Goal: Information Seeking & Learning: Check status

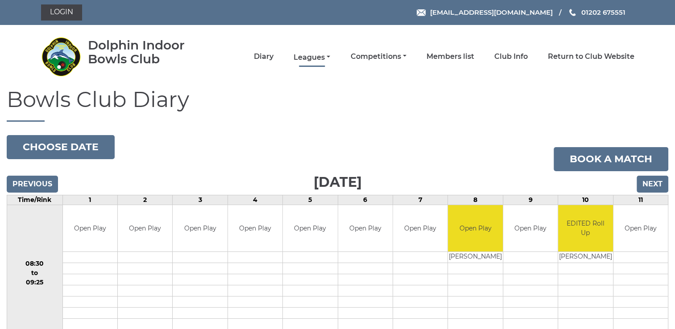
click at [329, 56] on link "Leagues" at bounding box center [312, 58] width 37 height 10
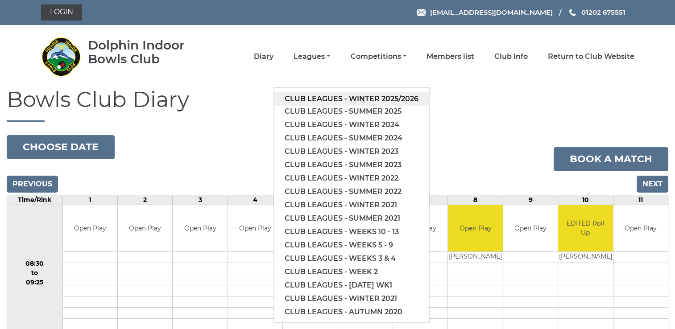
click at [358, 97] on link "Club leagues - Winter 2025/2026" at bounding box center [351, 98] width 155 height 13
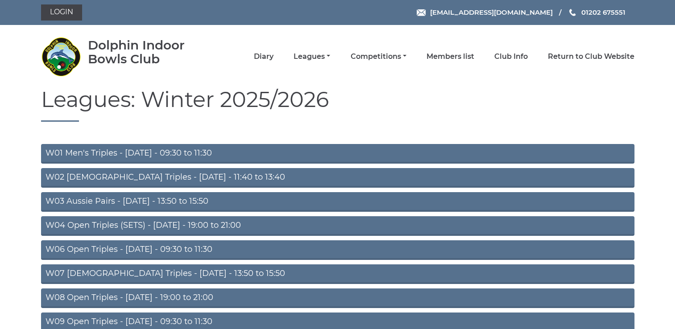
click at [205, 224] on link "W04 Open Triples (SETS) - Monday - 19:00 to 21:00" at bounding box center [338, 226] width 594 height 20
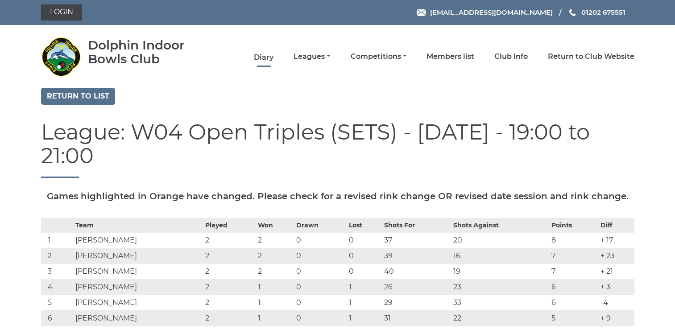
click at [261, 55] on link "Diary" at bounding box center [264, 58] width 20 height 10
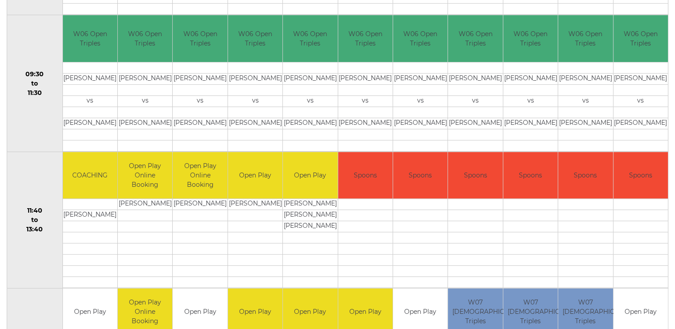
scroll to position [327, 0]
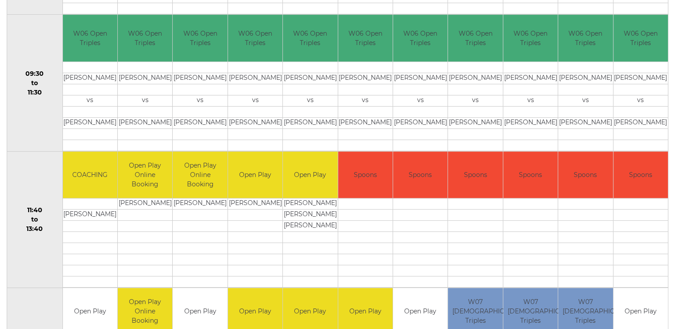
click at [671, 324] on div "Bowls Club Diary 2025-09-30 Choose date Book a match Tuesday 30th September 202…" at bounding box center [337, 298] width 675 height 1075
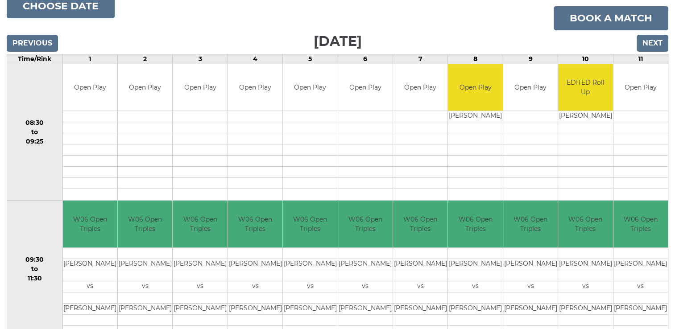
scroll to position [123, 0]
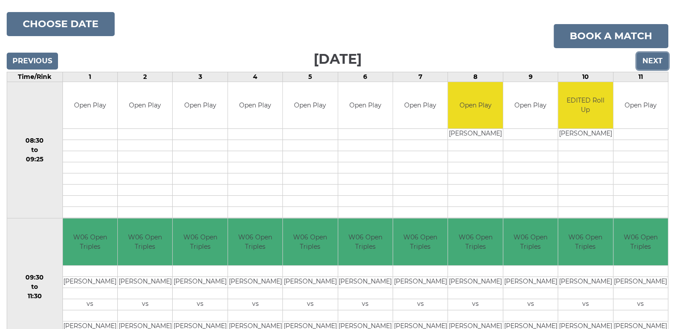
click at [650, 58] on input "Next" at bounding box center [653, 61] width 32 height 17
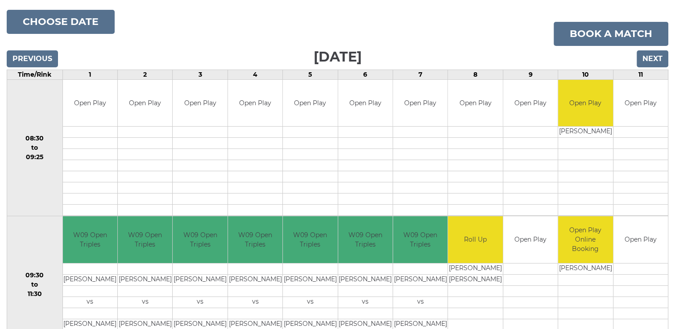
scroll to position [123, 0]
